Goal: Information Seeking & Learning: Learn about a topic

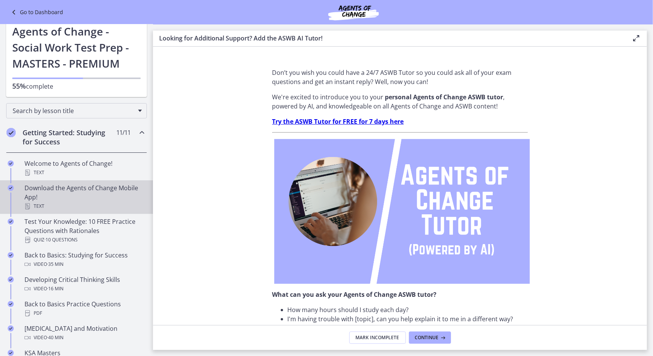
scroll to position [11, 0]
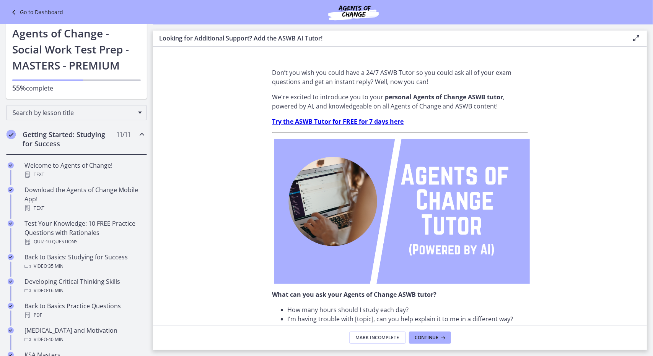
click at [137, 135] on icon "Chapters" at bounding box center [141, 134] width 9 height 9
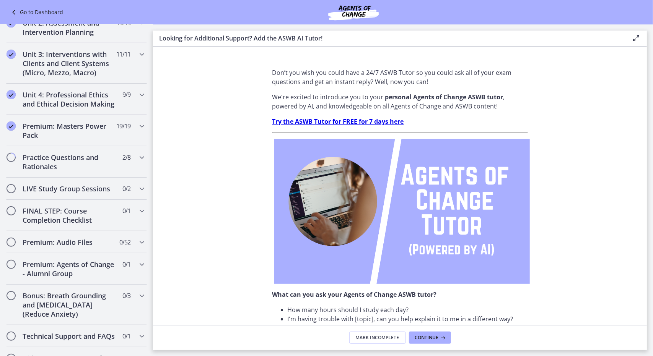
scroll to position [245, 0]
click at [137, 162] on icon "Chapters" at bounding box center [141, 157] width 9 height 9
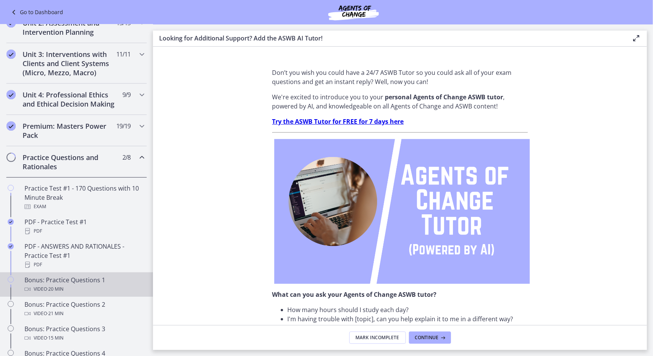
click at [80, 289] on div "Bonus: Practice Questions 1 Video · 20 min" at bounding box center [83, 285] width 119 height 18
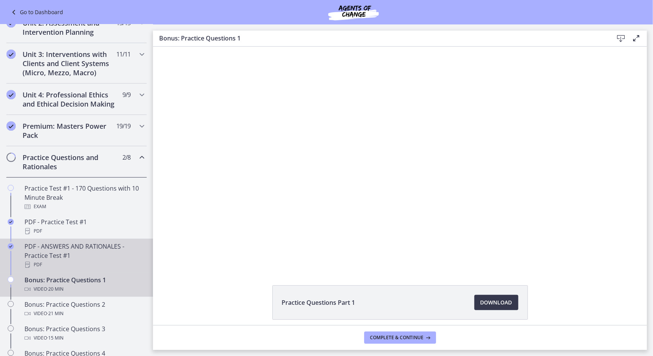
click at [93, 262] on div "PDF - ANSWERS AND RATIONALES - Practice Test #1 PDF" at bounding box center [83, 256] width 119 height 28
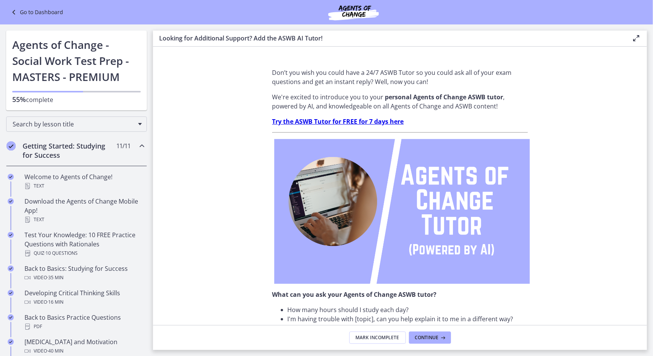
click at [12, 10] on icon at bounding box center [14, 12] width 11 height 9
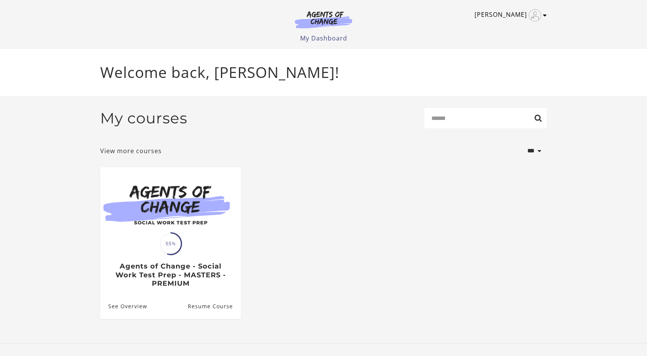
click at [544, 15] on icon "Toggle menu" at bounding box center [545, 15] width 4 height 6
click at [497, 42] on link "Support" at bounding box center [515, 40] width 67 height 13
click at [540, 152] on select "**********" at bounding box center [521, 151] width 50 height 21
click at [360, 214] on ul "Translation missing: en.liquid.partials.dashboard_course_card.progress_descript…" at bounding box center [323, 250] width 459 height 164
click at [152, 153] on link "View more courses" at bounding box center [131, 150] width 62 height 9
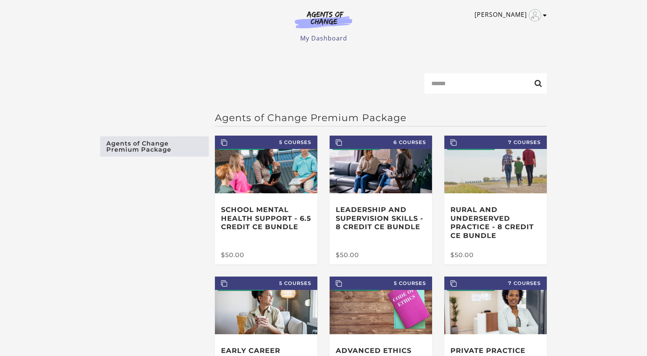
click at [545, 15] on icon "Toggle menu" at bounding box center [545, 15] width 4 height 6
click at [500, 40] on link "Support" at bounding box center [515, 40] width 67 height 13
click at [518, 43] on icon "Open in a new window" at bounding box center [517, 41] width 7 height 6
click at [517, 41] on icon "Open in a new window" at bounding box center [517, 41] width 7 height 6
click at [499, 40] on link "Support" at bounding box center [515, 40] width 67 height 13
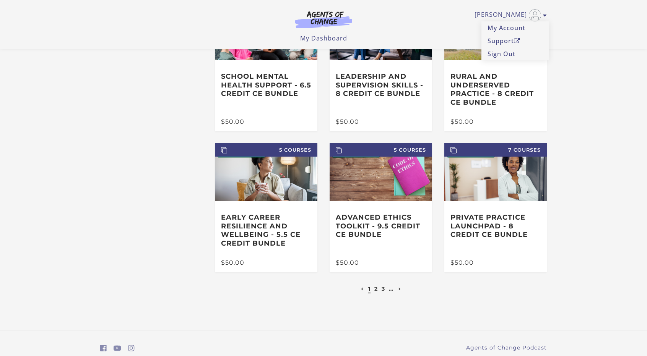
scroll to position [85, 0]
click at [104, 352] on icon "https://www.facebook.com/groups/aswbtestprep (Open in a new window)" at bounding box center [103, 348] width 7 height 7
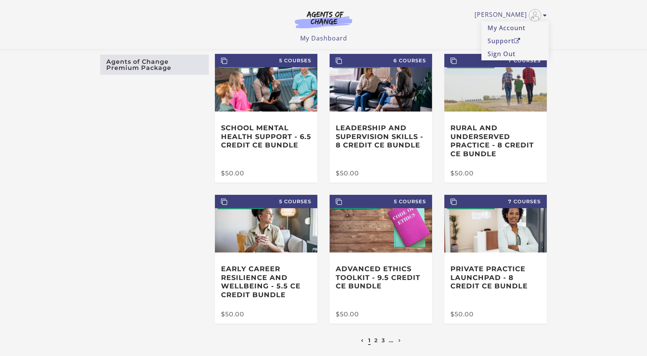
scroll to position [0, 0]
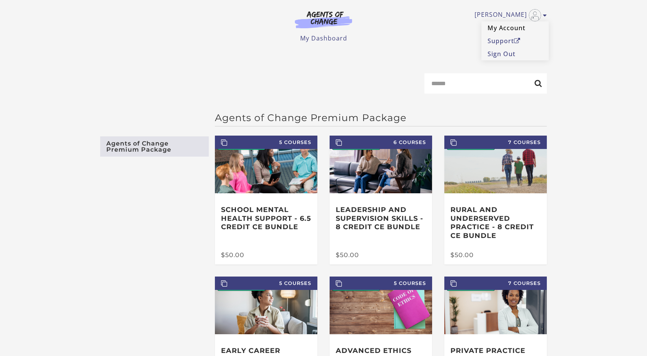
click at [503, 27] on link "My Account" at bounding box center [515, 27] width 67 height 13
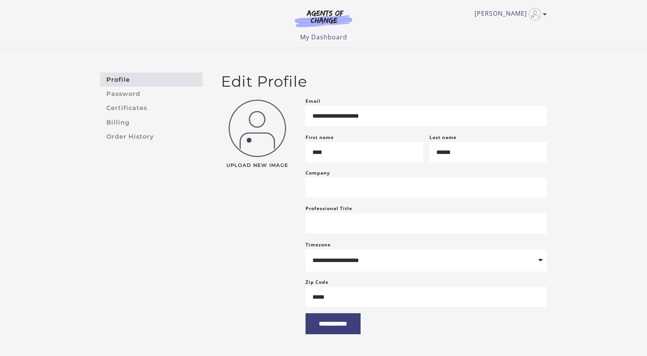
scroll to position [1, 0]
click at [118, 123] on link "Billing" at bounding box center [151, 123] width 103 height 14
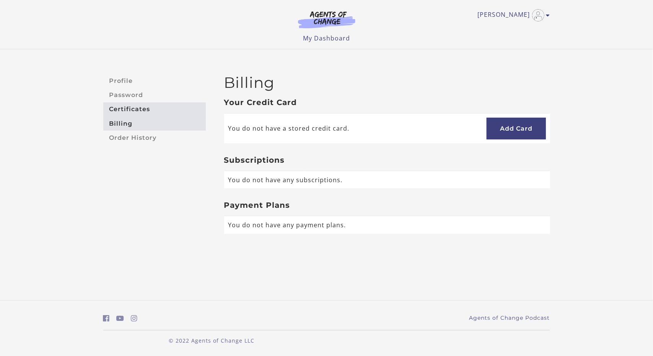
click at [124, 109] on link "Certificates" at bounding box center [154, 110] width 103 height 14
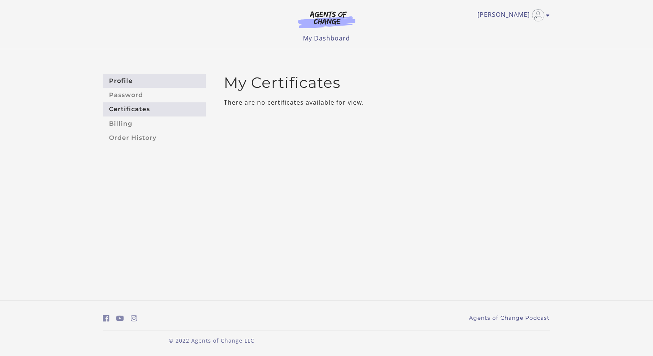
click at [124, 81] on link "Profile" at bounding box center [154, 81] width 103 height 14
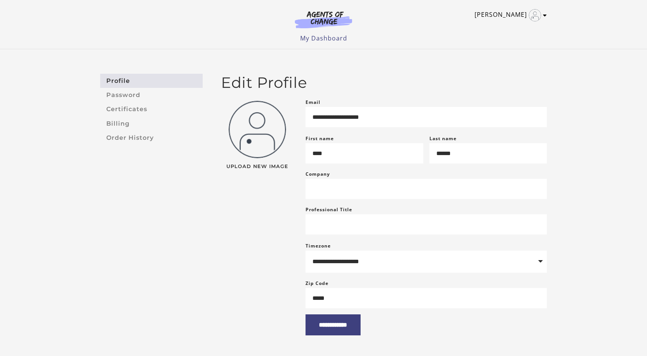
click at [544, 16] on icon "Toggle menu" at bounding box center [545, 15] width 4 height 6
click at [506, 28] on link "My Account" at bounding box center [515, 27] width 67 height 13
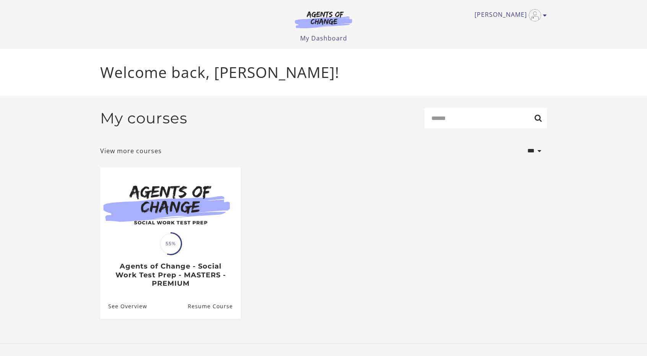
click at [47, 196] on section "**********" at bounding box center [323, 220] width 647 height 248
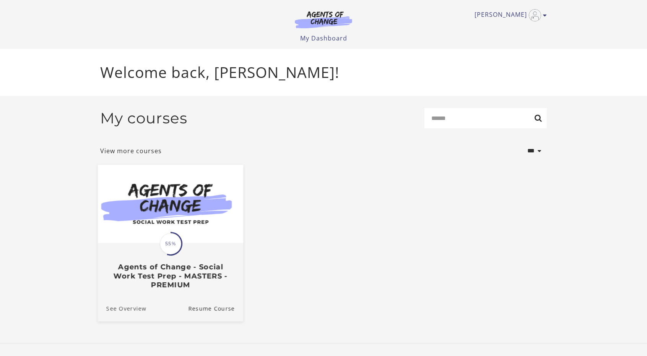
click at [131, 311] on link "See Overview" at bounding box center [122, 309] width 49 height 26
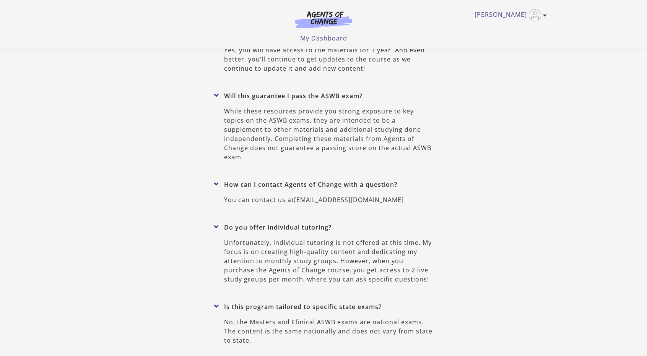
scroll to position [3225, 0]
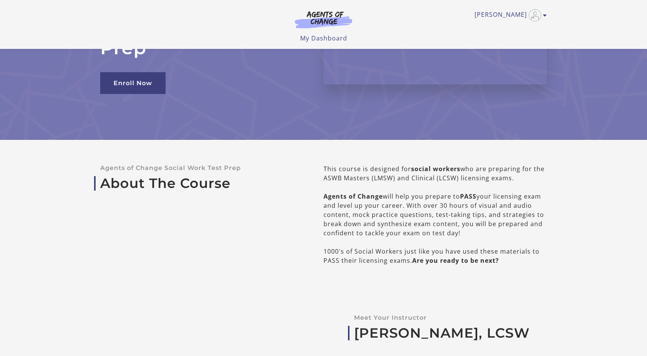
scroll to position [0, 0]
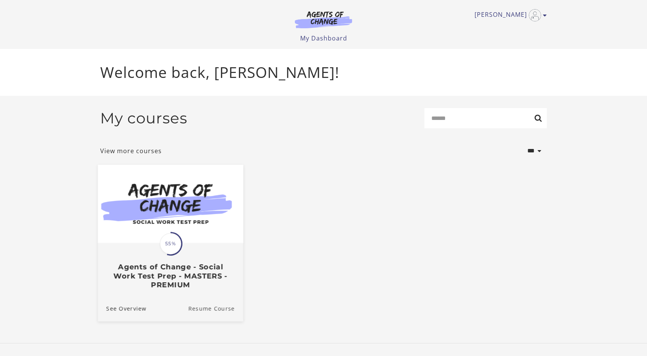
click at [215, 311] on link "Resume Course" at bounding box center [215, 309] width 55 height 26
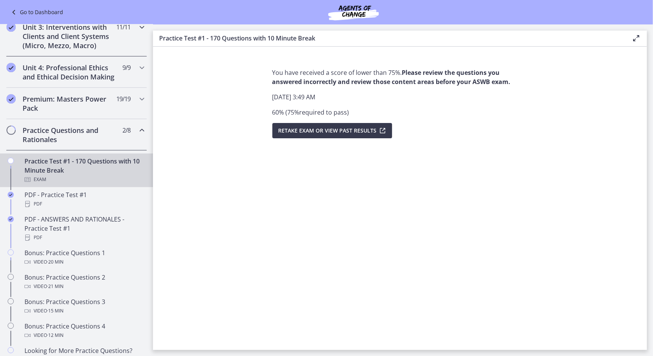
scroll to position [345, 0]
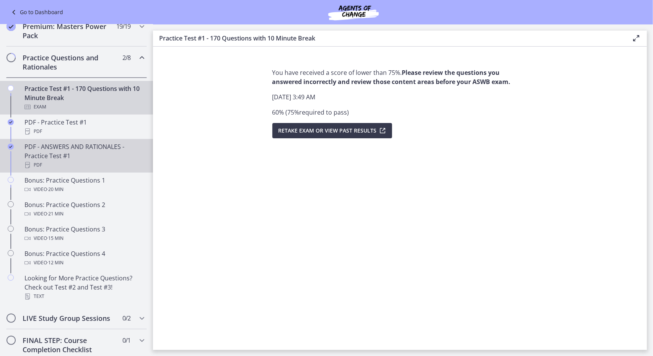
click at [69, 155] on div "PDF - ANSWERS AND RATIONALES - Practice Test #1 PDF" at bounding box center [83, 156] width 119 height 28
